Goal: Transaction & Acquisition: Purchase product/service

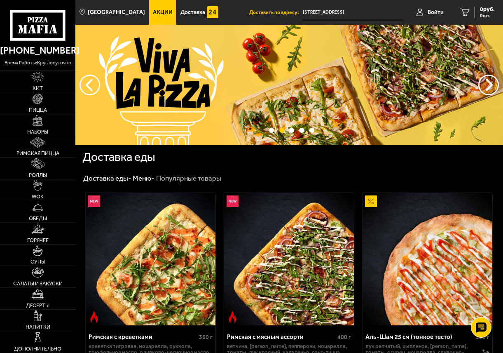
click at [157, 11] on span "Акции" at bounding box center [163, 12] width 20 height 6
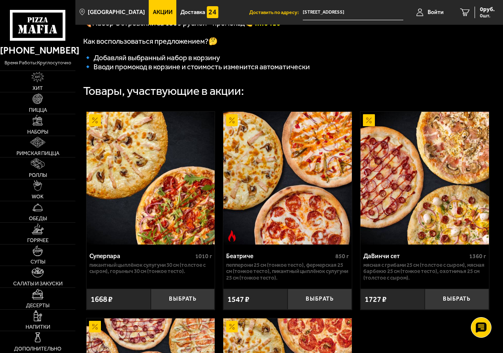
scroll to position [165, 0]
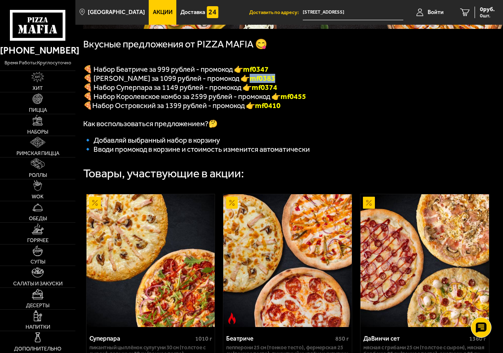
drag, startPoint x: 249, startPoint y: 80, endPoint x: 289, endPoint y: 80, distance: 39.2
click at [289, 80] on p "🍕 [PERSON_NAME] за 1099 рублей - промокод 👉 mf0383" at bounding box center [287, 78] width 409 height 9
copy span "🍕 [PERSON_NAME] за 1099 рублей - промокод 👉 mf0383"
click at [343, 77] on p "🍕 [PERSON_NAME] за 1099 рублей - промокод 👉 mf0383" at bounding box center [287, 78] width 409 height 9
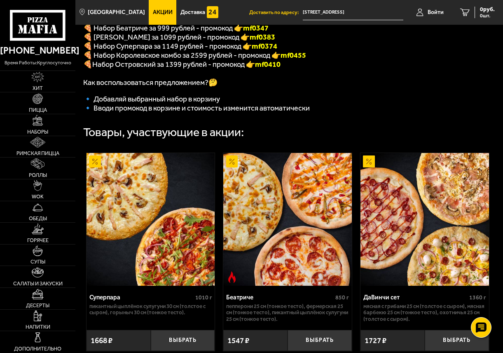
scroll to position [247, 0]
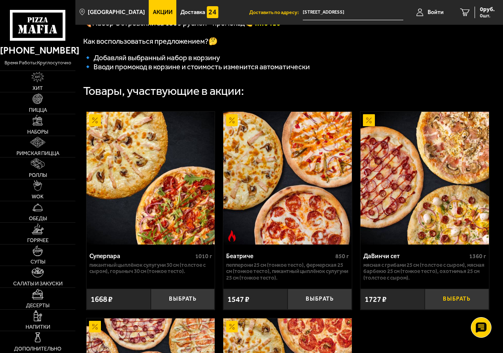
click at [461, 304] on button "Выбрать" at bounding box center [457, 299] width 64 height 21
click at [472, 10] on span "1727 руб." at bounding box center [482, 10] width 25 height 6
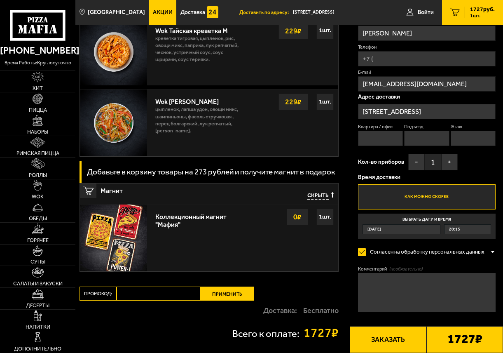
scroll to position [572, 0]
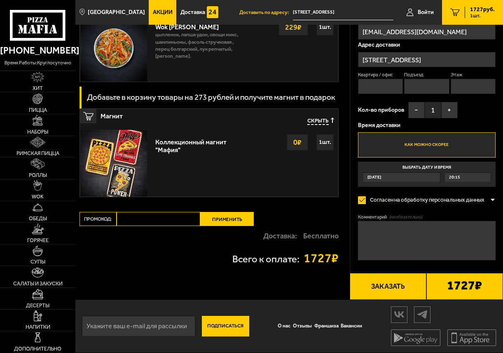
click at [155, 223] on input "Промокод:" at bounding box center [159, 219] width 84 height 14
paste input "mf0383"
type input "mf0383"
click at [240, 216] on button "Применить" at bounding box center [227, 219] width 54 height 14
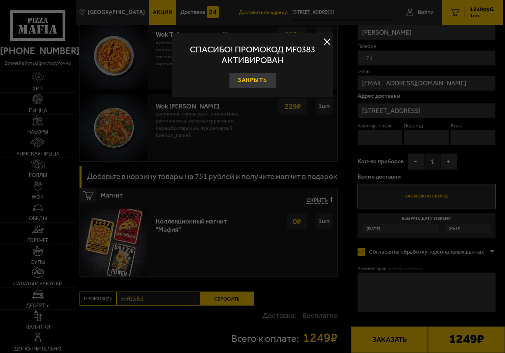
click at [264, 78] on button "Закрыть" at bounding box center [252, 81] width 47 height 16
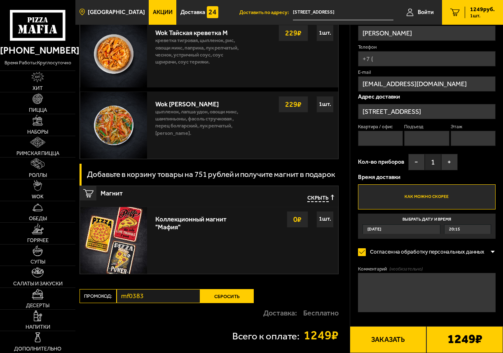
scroll to position [0, 0]
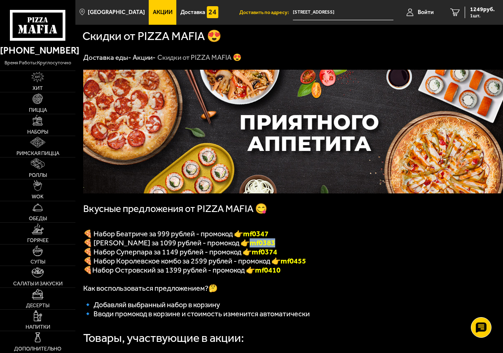
drag, startPoint x: 252, startPoint y: 247, endPoint x: 282, endPoint y: 247, distance: 30.1
click at [282, 247] on p "🍕 [PERSON_NAME] за 1099 рублей - промокод 👉 mf0383" at bounding box center [287, 242] width 409 height 9
copy b "mf0383"
click at [325, 231] on p "🍕 Набор Беатриче за 999 рублей - промокод 👉 mf0347" at bounding box center [287, 233] width 409 height 9
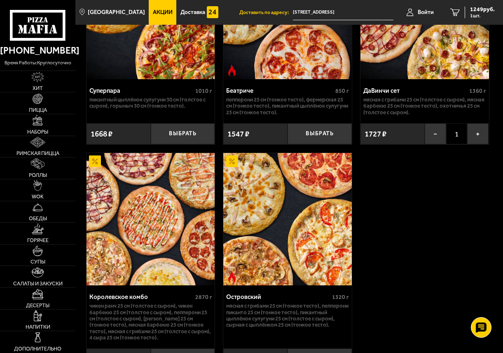
scroll to position [330, 0]
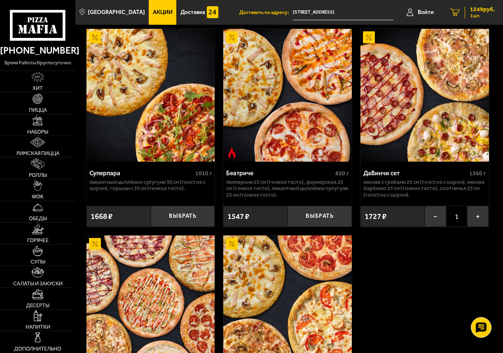
click at [477, 13] on span "1 шт." at bounding box center [482, 15] width 25 height 5
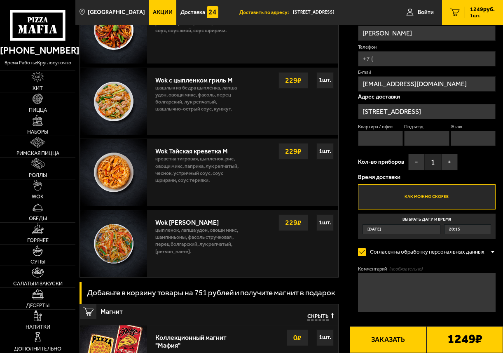
scroll to position [536, 0]
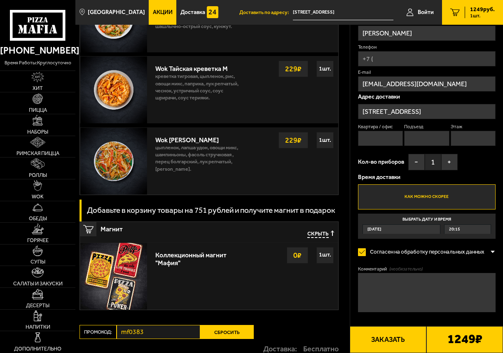
click at [115, 333] on div "Промокод: mf0383 Сбросить" at bounding box center [209, 332] width 259 height 14
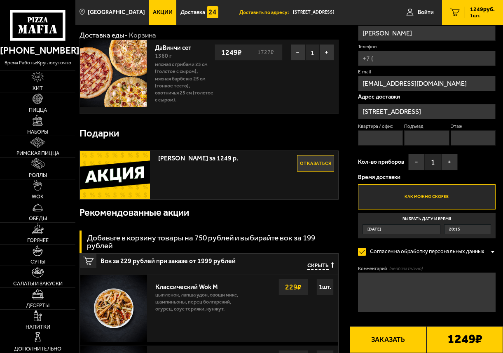
scroll to position [0, 0]
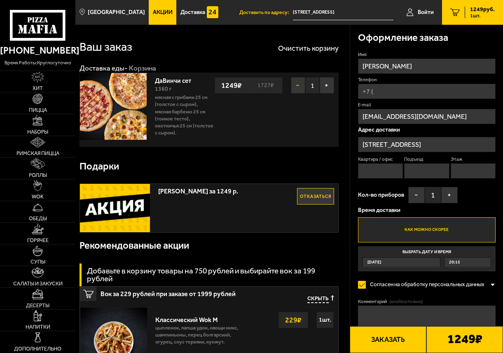
click at [299, 82] on button "−" at bounding box center [298, 85] width 14 height 16
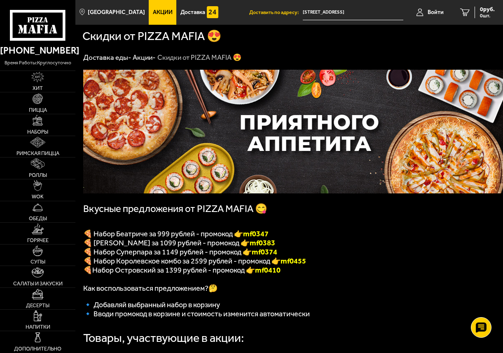
scroll to position [83, 0]
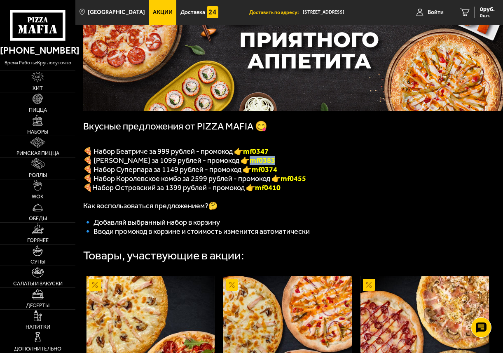
drag, startPoint x: 251, startPoint y: 164, endPoint x: 290, endPoint y: 164, distance: 39.2
click at [290, 164] on p "🍕 [PERSON_NAME] за 1099 рублей - промокод 👉 mf0383" at bounding box center [287, 160] width 409 height 9
copy b "mf0383"
click at [328, 154] on p "🍕 Набор Беатриче за 999 рублей - промокод 👉 mf0347" at bounding box center [287, 151] width 409 height 9
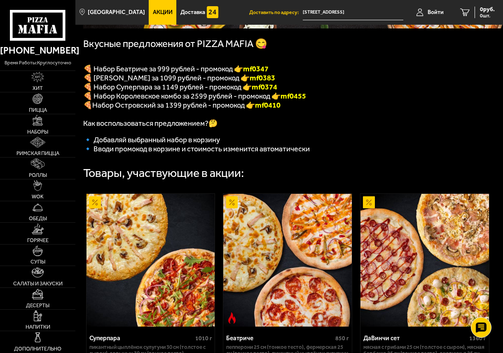
scroll to position [330, 0]
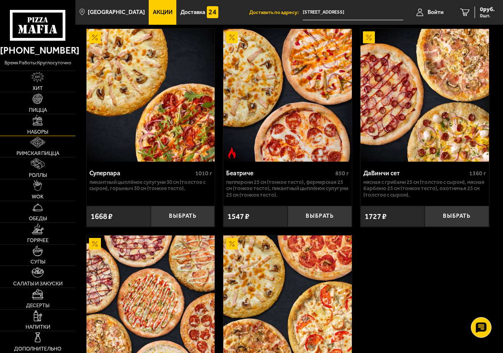
click at [40, 123] on img at bounding box center [38, 120] width 11 height 11
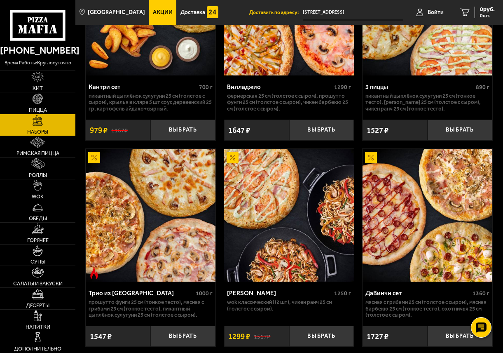
scroll to position [371, 0]
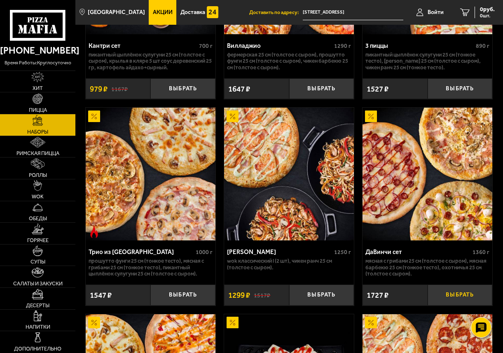
click at [461, 298] on button "Выбрать" at bounding box center [460, 294] width 65 height 21
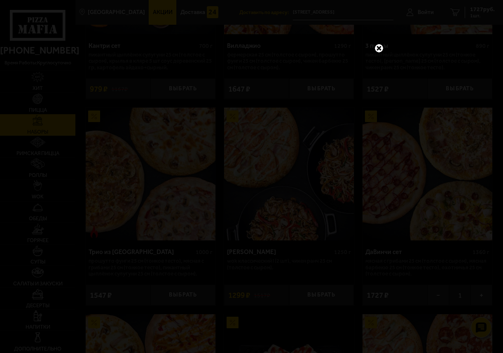
click at [381, 47] on link at bounding box center [379, 48] width 11 height 11
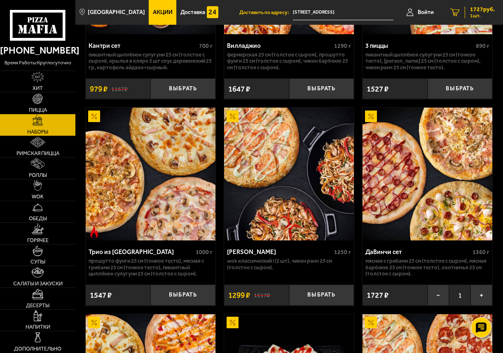
click at [485, 13] on span "1 шт." at bounding box center [482, 15] width 25 height 5
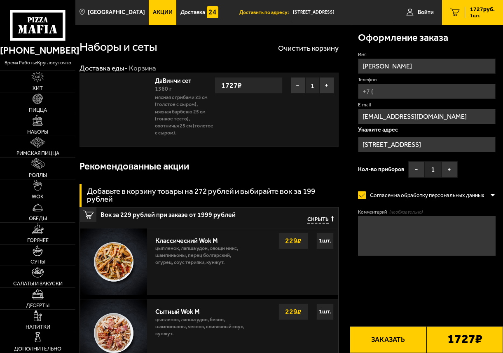
type input "[STREET_ADDRESS]"
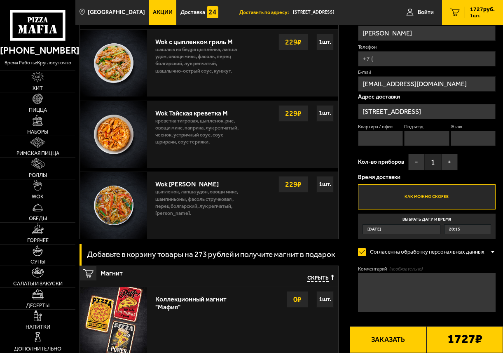
scroll to position [536, 0]
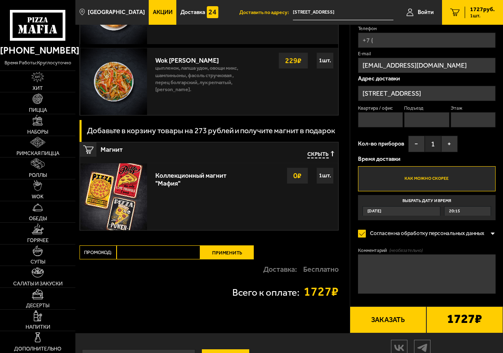
click at [170, 254] on input "Промокод:" at bounding box center [159, 252] width 84 height 14
paste input "mf0383"
type input "mf0383"
click at [227, 252] on button "Применить" at bounding box center [227, 252] width 54 height 14
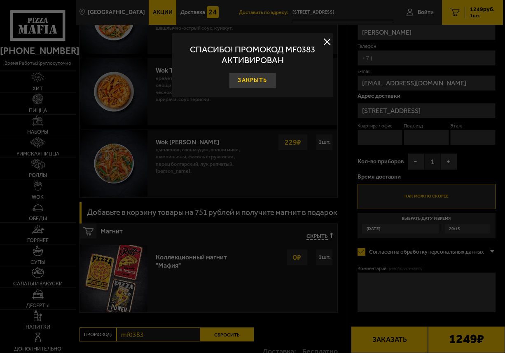
click at [259, 75] on button "Закрыть" at bounding box center [252, 81] width 47 height 16
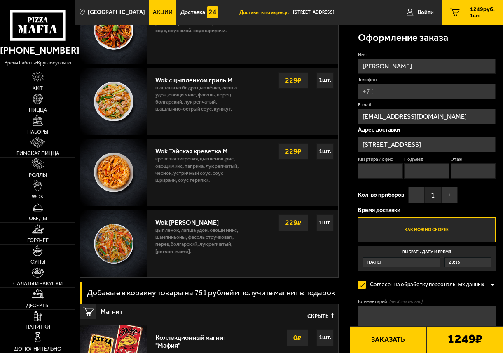
scroll to position [371, 0]
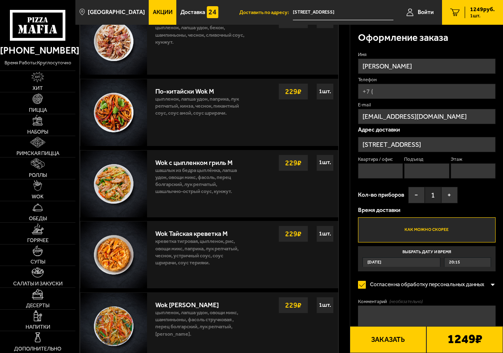
click at [392, 85] on input "Телефон" at bounding box center [427, 91] width 138 height 15
type input "[PHONE_NUMBER]"
click at [387, 167] on input "Квартира / офис" at bounding box center [380, 170] width 45 height 15
type input "140"
click at [427, 168] on input "Подъезд" at bounding box center [426, 170] width 45 height 15
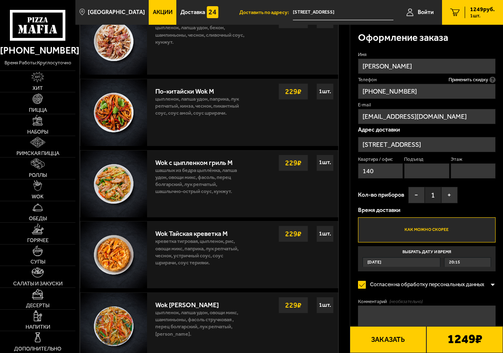
type input "2"
click at [463, 170] on input "Этаж" at bounding box center [473, 170] width 45 height 15
type input "6"
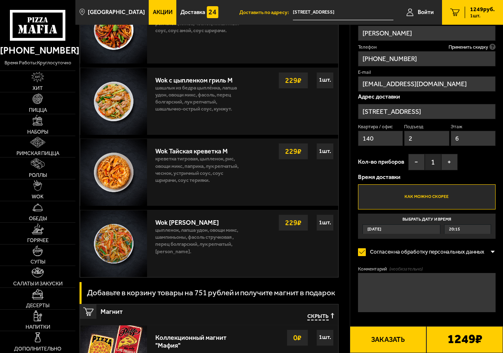
scroll to position [495, 0]
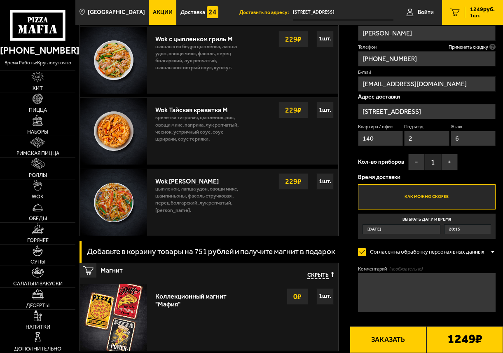
click at [387, 340] on button "Заказать" at bounding box center [388, 339] width 77 height 27
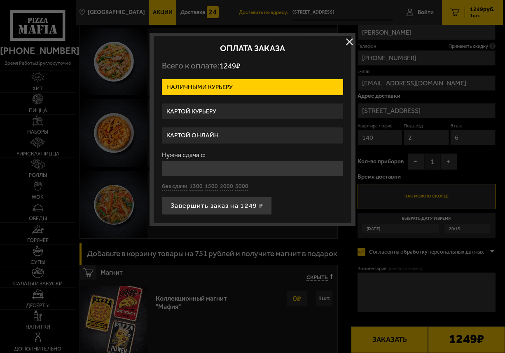
click at [348, 40] on button "button" at bounding box center [349, 41] width 12 height 12
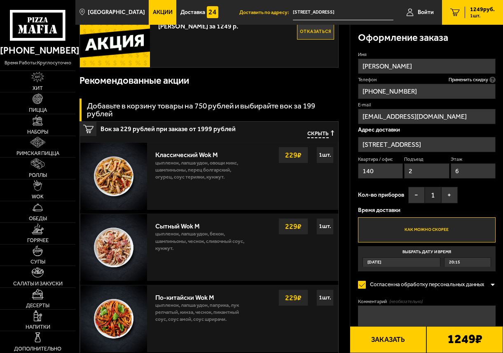
scroll to position [82, 0]
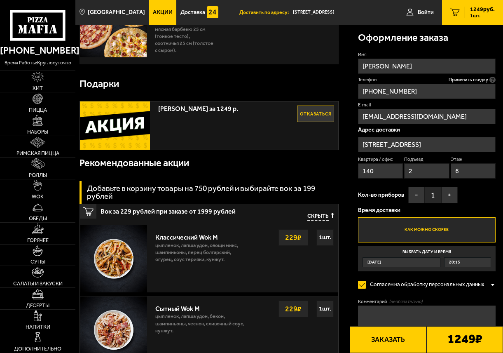
click at [324, 218] on span "Скрыть" at bounding box center [318, 216] width 21 height 7
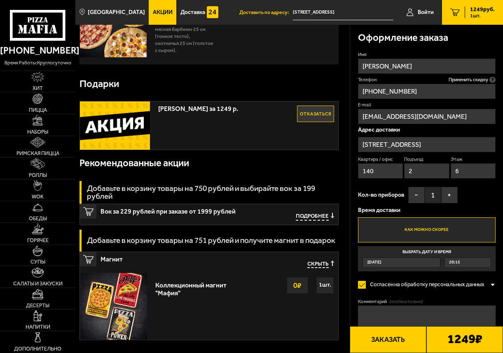
click at [317, 263] on span "Скрыть" at bounding box center [318, 264] width 21 height 7
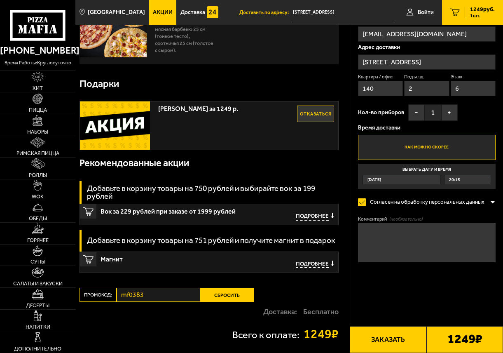
scroll to position [0, 0]
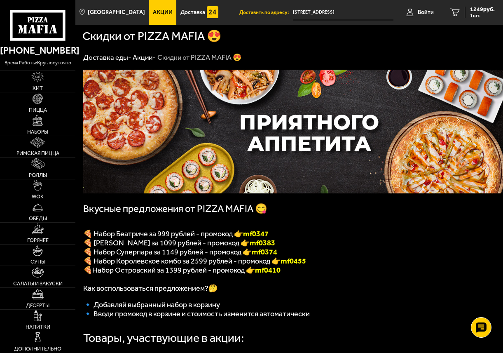
scroll to position [42, 0]
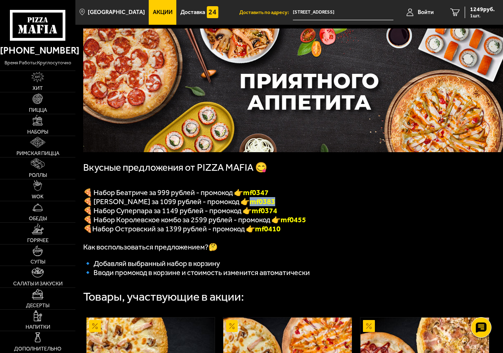
drag, startPoint x: 252, startPoint y: 206, endPoint x: 283, endPoint y: 207, distance: 31.4
click at [283, 206] on p "🍕 [PERSON_NAME] за 1099 рублей - промокод 👉 mf0383" at bounding box center [287, 201] width 409 height 9
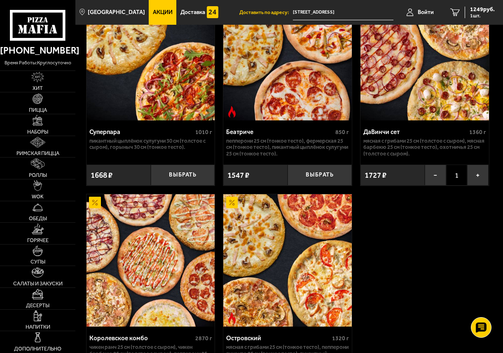
scroll to position [289, 0]
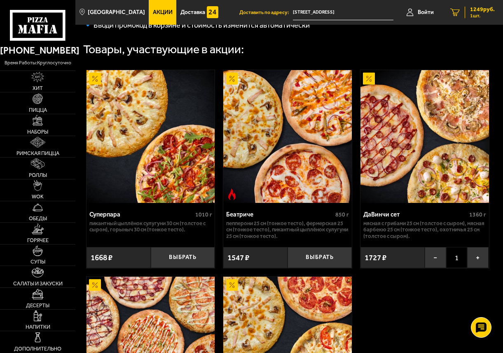
click at [476, 9] on span "1249 руб." at bounding box center [482, 10] width 25 height 6
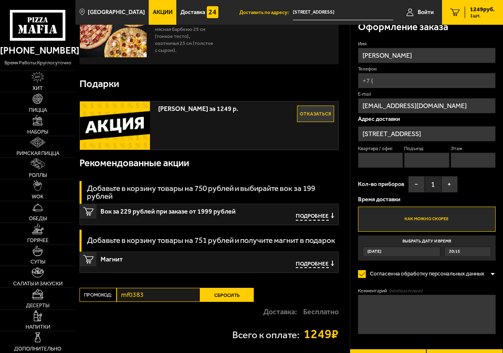
scroll to position [124, 0]
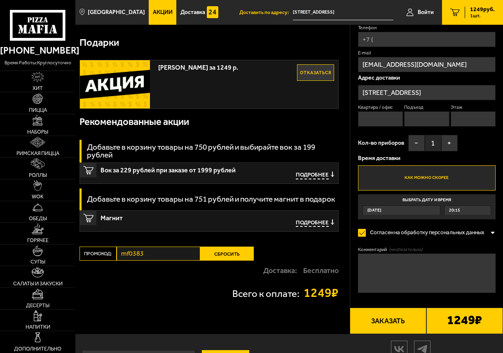
click at [225, 248] on button "Сбросить" at bounding box center [227, 254] width 54 height 14
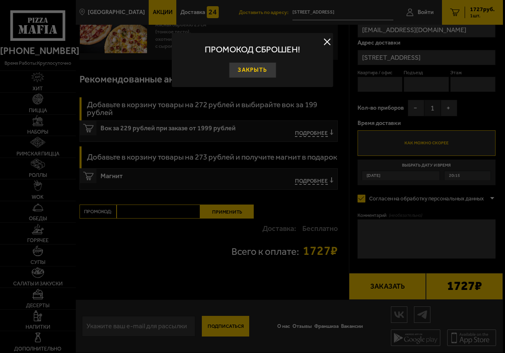
click at [261, 69] on button "Закрыть" at bounding box center [252, 70] width 47 height 16
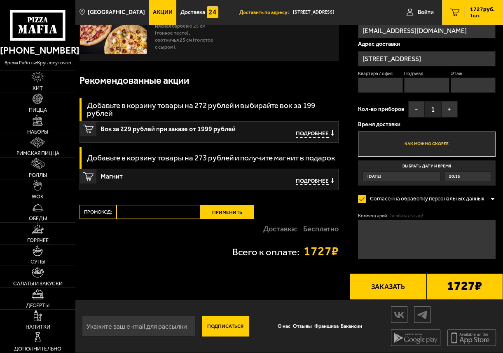
click at [177, 210] on input "Промокод:" at bounding box center [159, 212] width 84 height 14
paste input "mf0383"
type input "mf0383"
click at [237, 214] on button "Применить" at bounding box center [227, 212] width 54 height 14
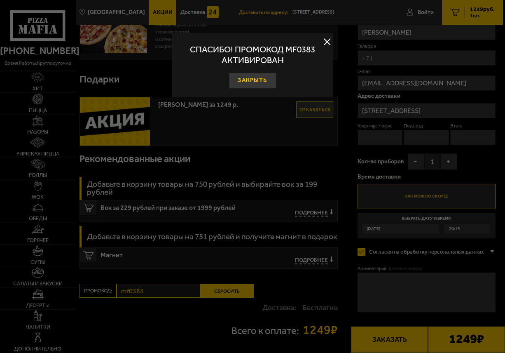
click at [266, 80] on button "Закрыть" at bounding box center [252, 81] width 47 height 16
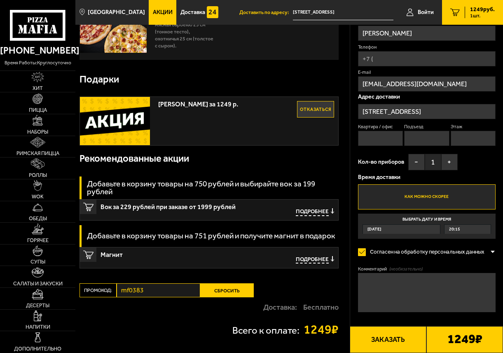
scroll to position [0, 0]
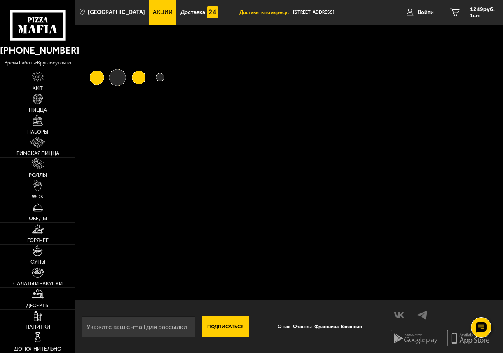
scroll to position [0, 0]
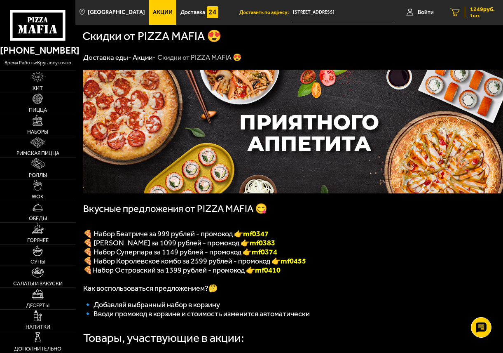
click at [472, 19] on link "1 1249 руб. 1 шт." at bounding box center [472, 12] width 61 height 25
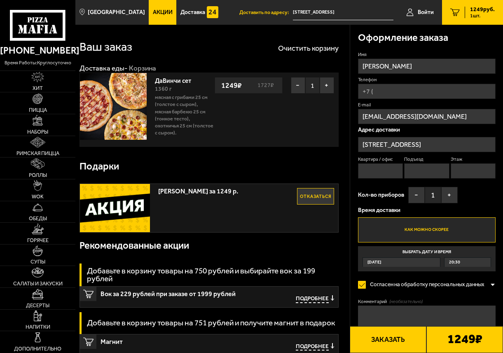
click at [383, 167] on input "Квартира / офис" at bounding box center [380, 170] width 45 height 15
type input "140"
click at [433, 174] on input "Подъезд" at bounding box center [426, 170] width 45 height 15
type input "2"
click at [468, 174] on input "Этаж" at bounding box center [473, 170] width 45 height 15
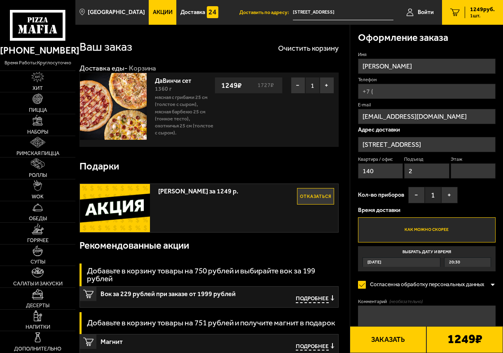
type input "6"
click at [392, 91] on input "Телефон" at bounding box center [427, 91] width 138 height 15
type input "[PHONE_NUMBER]"
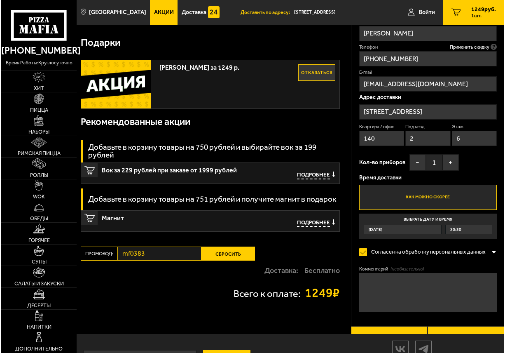
scroll to position [159, 0]
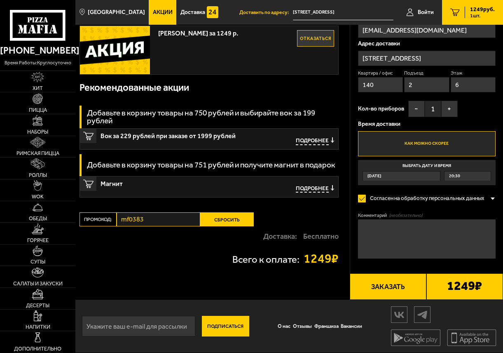
click at [398, 294] on button "Заказать" at bounding box center [388, 286] width 77 height 27
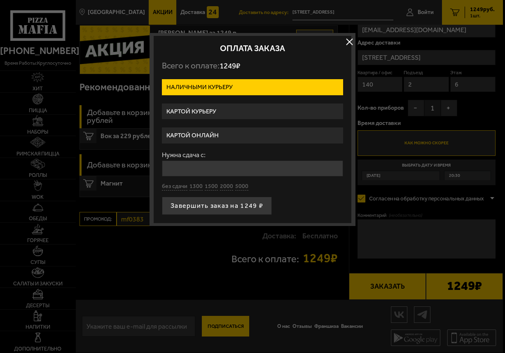
click at [197, 167] on input "Нужна сдача с:" at bounding box center [252, 168] width 181 height 16
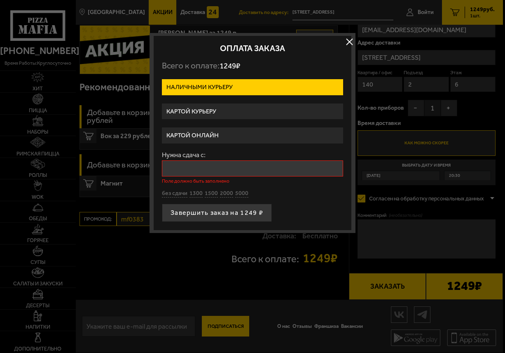
click at [179, 185] on div "Нужна сдача с: Поле должно быть заполнено без сдачи 1300 1500 2000 5000" at bounding box center [252, 175] width 181 height 46
click at [175, 194] on button "без сдачи" at bounding box center [175, 194] width 26 height 8
type input "0"
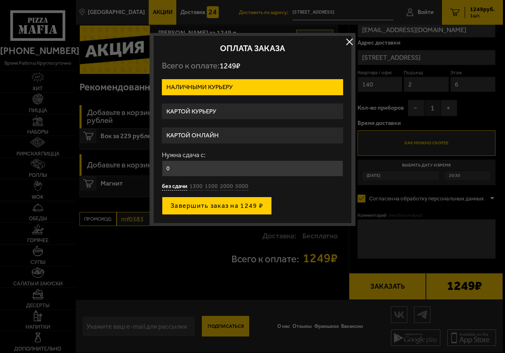
click at [200, 207] on button "Завершить заказ на 1249 ₽" at bounding box center [217, 206] width 110 height 18
